Goal: Task Accomplishment & Management: Use online tool/utility

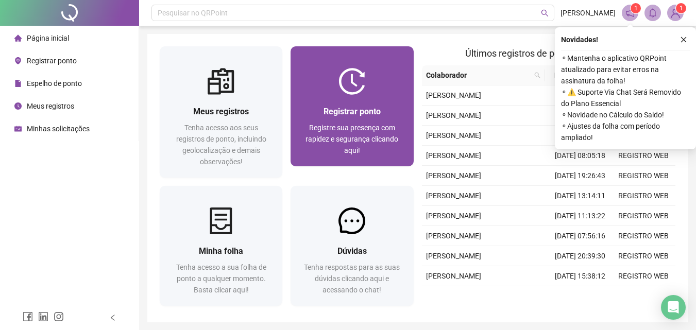
click at [341, 112] on span "Registrar ponto" at bounding box center [351, 112] width 57 height 10
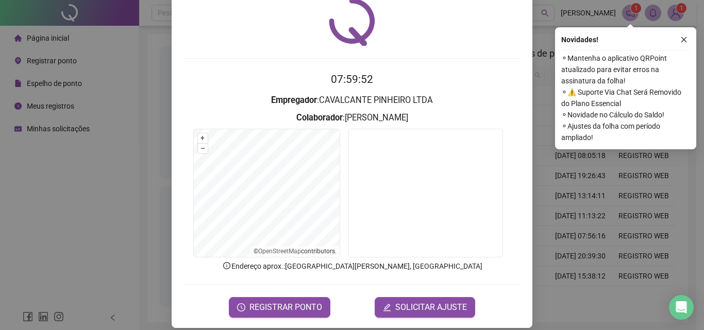
scroll to position [49, 0]
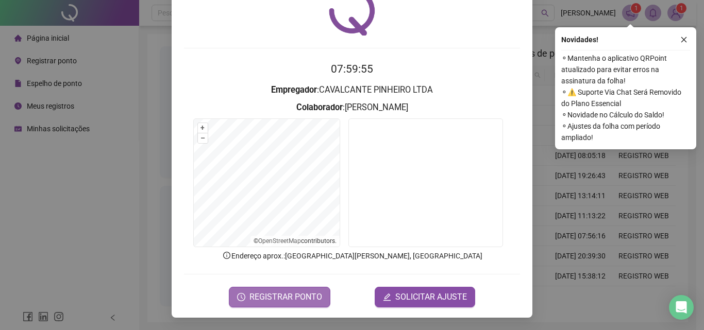
click at [298, 290] on button "REGISTRAR PONTO" at bounding box center [279, 297] width 101 height 21
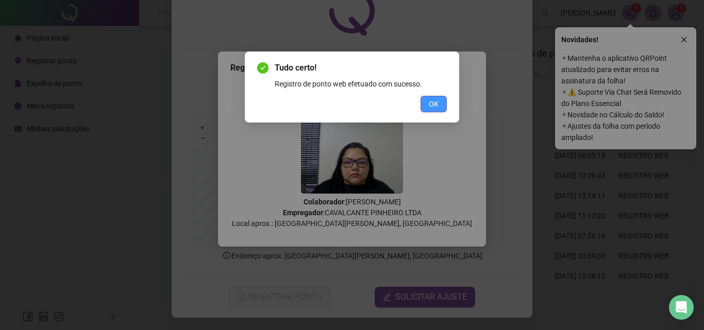
click at [427, 103] on button "OK" at bounding box center [433, 104] width 26 height 16
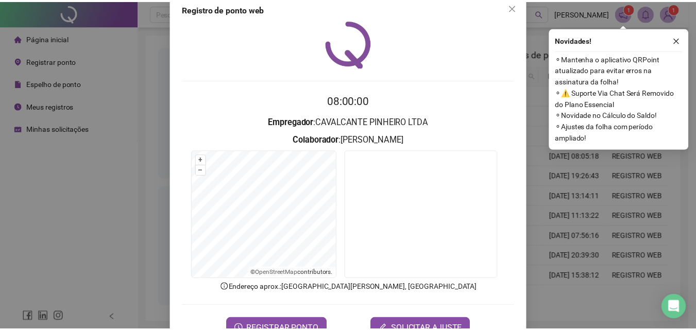
scroll to position [0, 0]
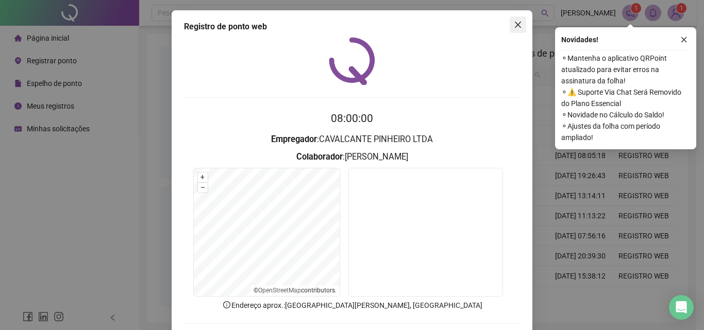
click at [515, 24] on icon "close" at bounding box center [518, 25] width 6 height 6
